Goal: Task Accomplishment & Management: Manage account settings

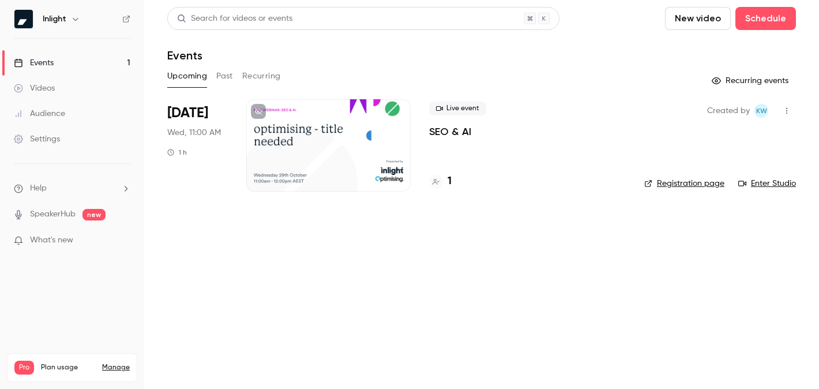
click at [123, 363] on link "Manage" at bounding box center [116, 367] width 28 height 9
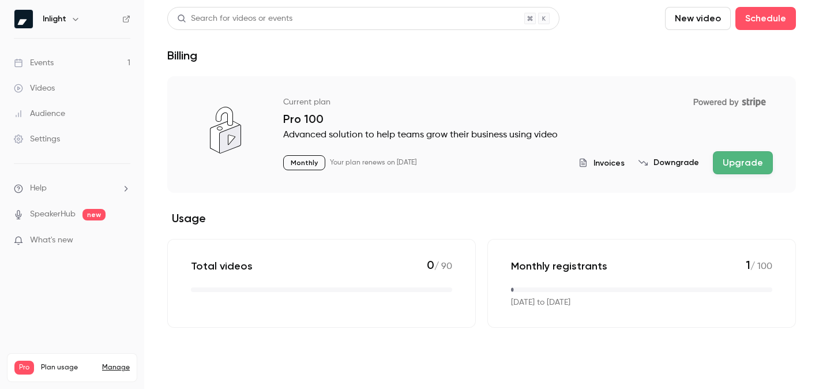
click at [45, 142] on div "Settings" at bounding box center [37, 139] width 46 height 12
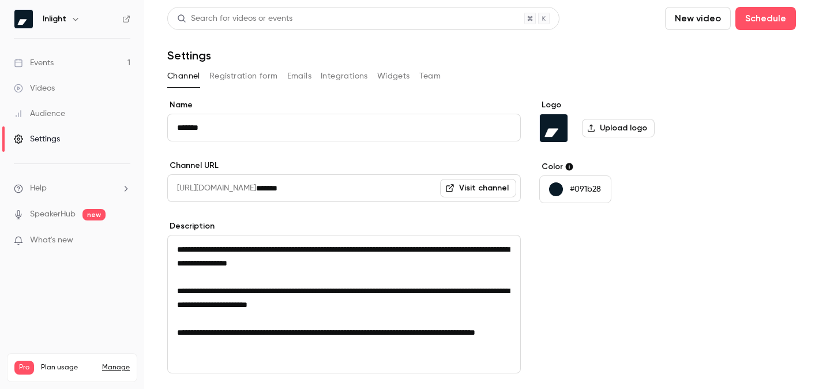
click at [71, 20] on icon "button" at bounding box center [75, 18] width 9 height 9
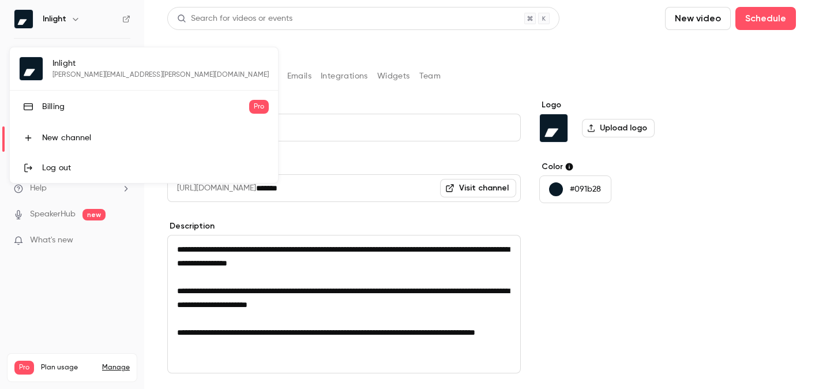
click at [58, 99] on link "Billing Pro" at bounding box center [144, 107] width 268 height 32
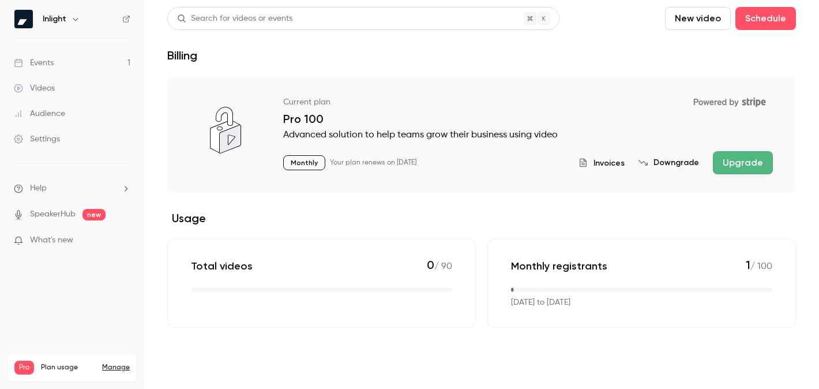
click at [691, 163] on button "Downgrade" at bounding box center [668, 163] width 61 height 12
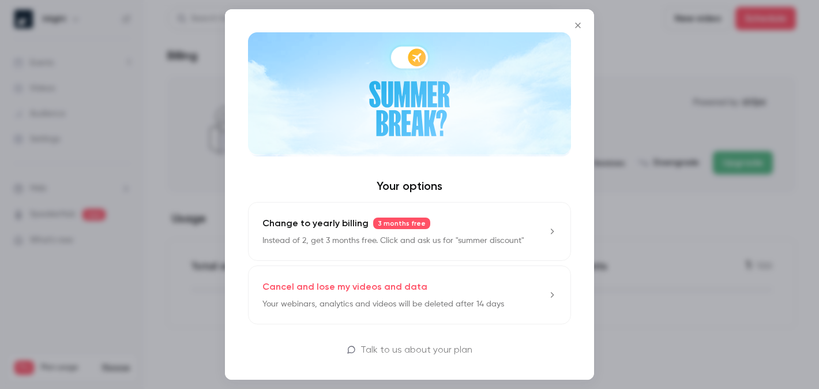
click at [579, 27] on icon "Close" at bounding box center [577, 24] width 5 height 5
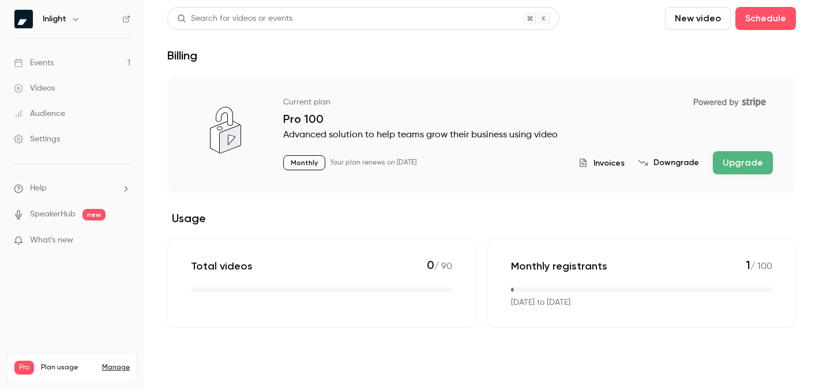
click at [625, 159] on span "Invoices" at bounding box center [608, 163] width 31 height 12
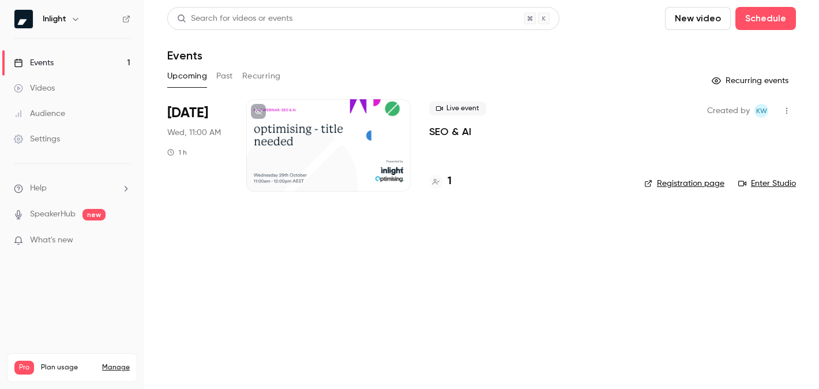
click at [67, 22] on div "Inlight" at bounding box center [78, 19] width 70 height 14
click at [41, 144] on div "Settings" at bounding box center [37, 139] width 46 height 12
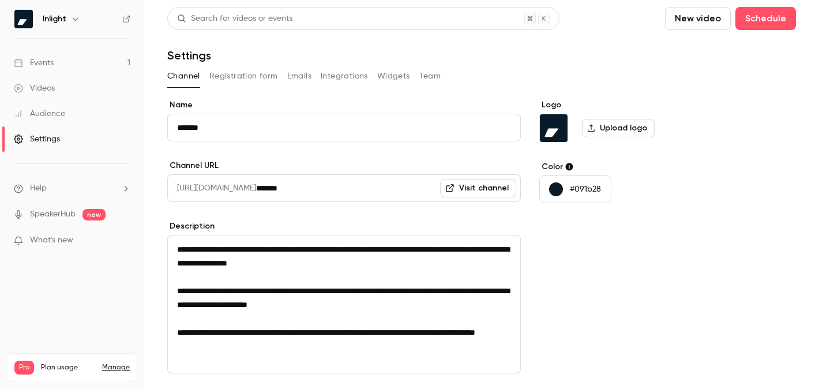
click at [429, 76] on button "Team" at bounding box center [430, 76] width 22 height 18
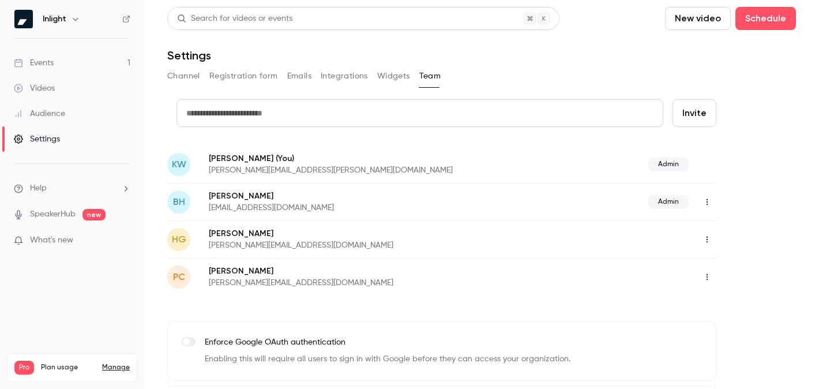
click at [708, 205] on icon "button" at bounding box center [706, 202] width 9 height 8
click at [752, 174] on div at bounding box center [409, 194] width 819 height 389
click at [707, 243] on icon "button" at bounding box center [706, 239] width 9 height 8
click at [707, 243] on div at bounding box center [409, 194] width 819 height 389
click at [709, 275] on icon "button" at bounding box center [706, 277] width 9 height 8
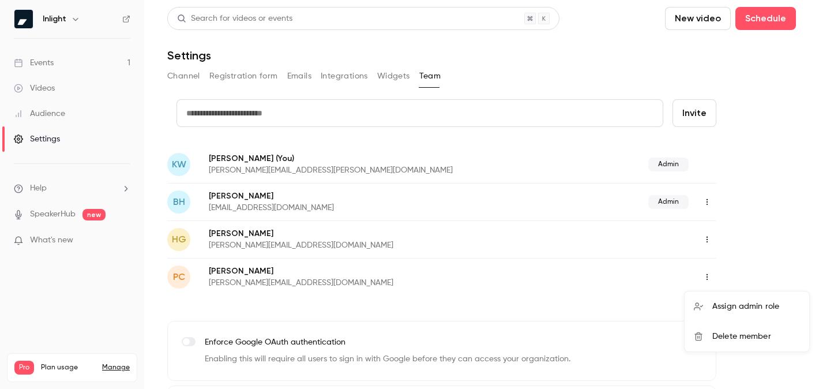
click at [48, 61] on div at bounding box center [409, 194] width 819 height 389
